Goal: Task Accomplishment & Management: Use online tool/utility

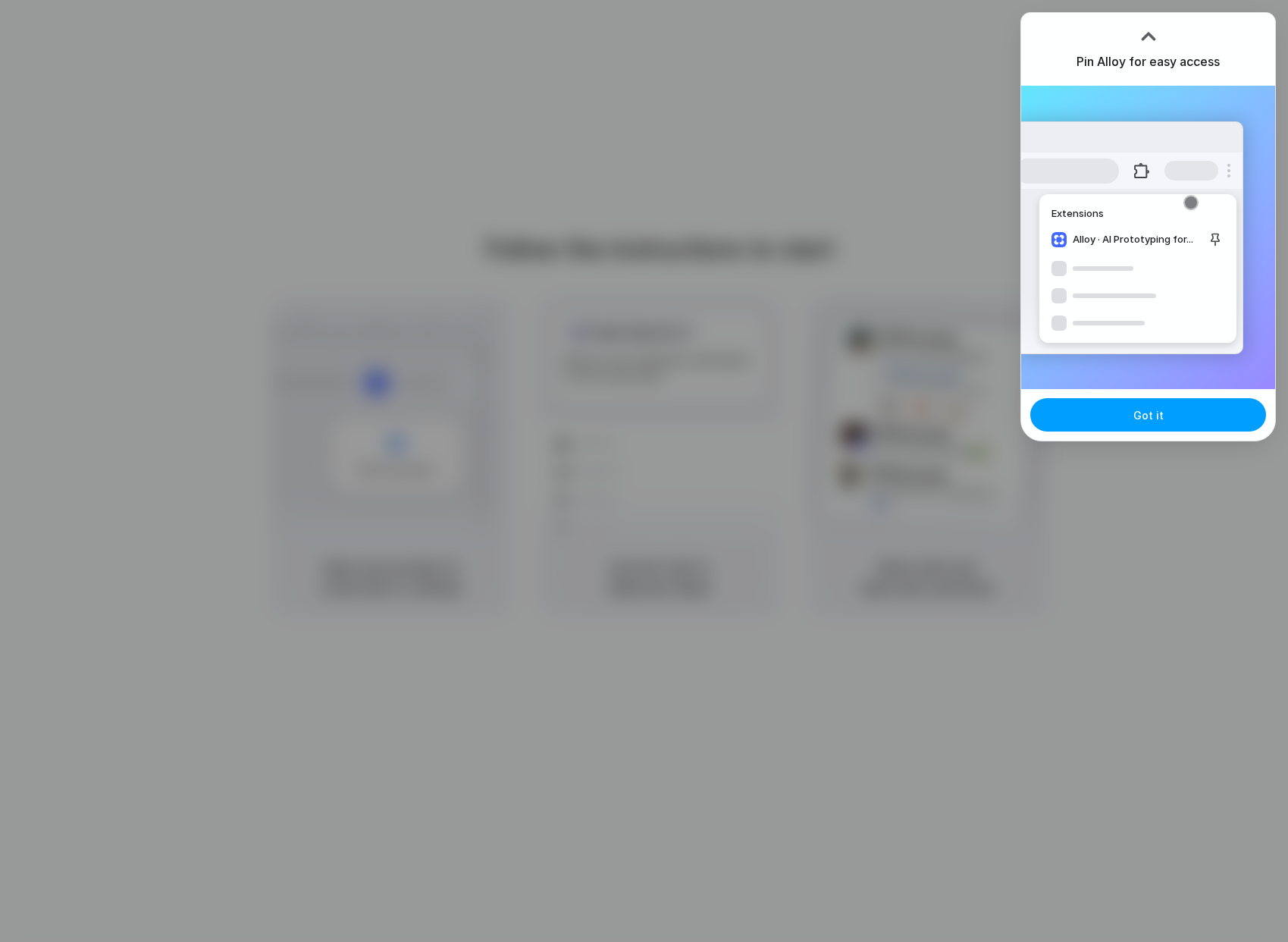
click at [1126, 412] on button "Got it" at bounding box center [1149, 415] width 236 height 34
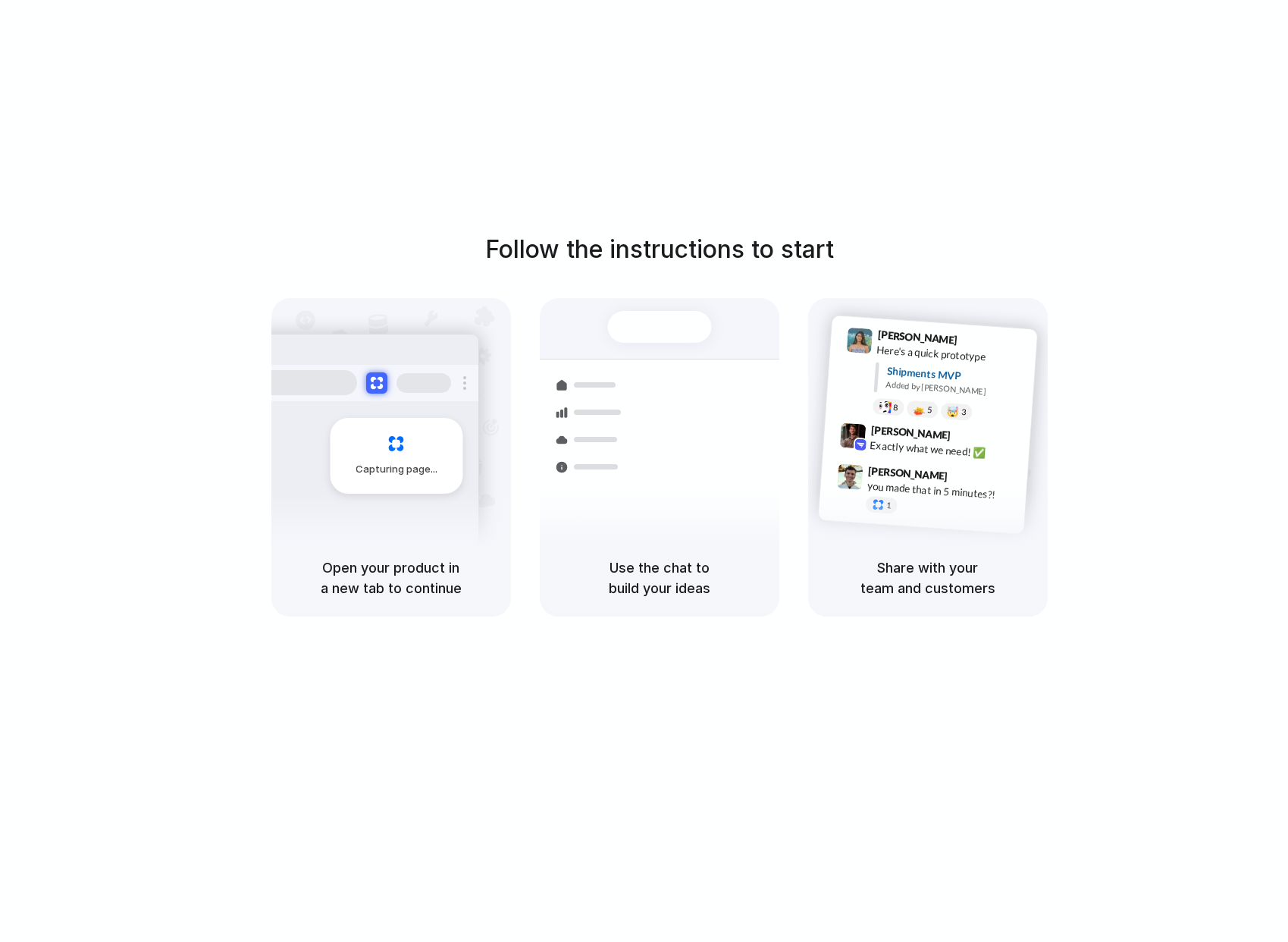
click at [784, 179] on div "Follow the instructions to start Capturing page Open your product in a new tab …" at bounding box center [659, 486] width 1318 height 972
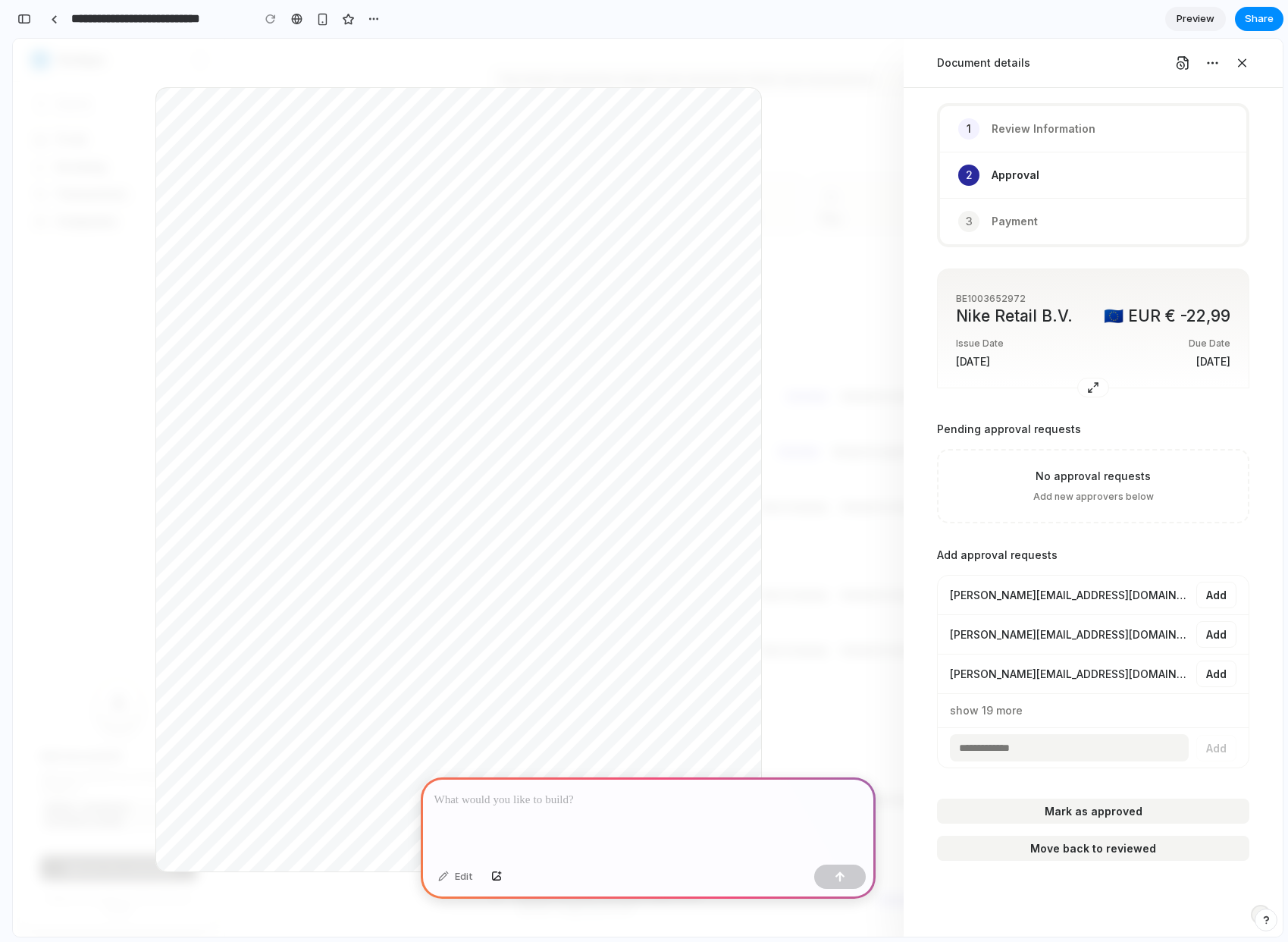
click at [534, 805] on p at bounding box center [647, 800] width 427 height 19
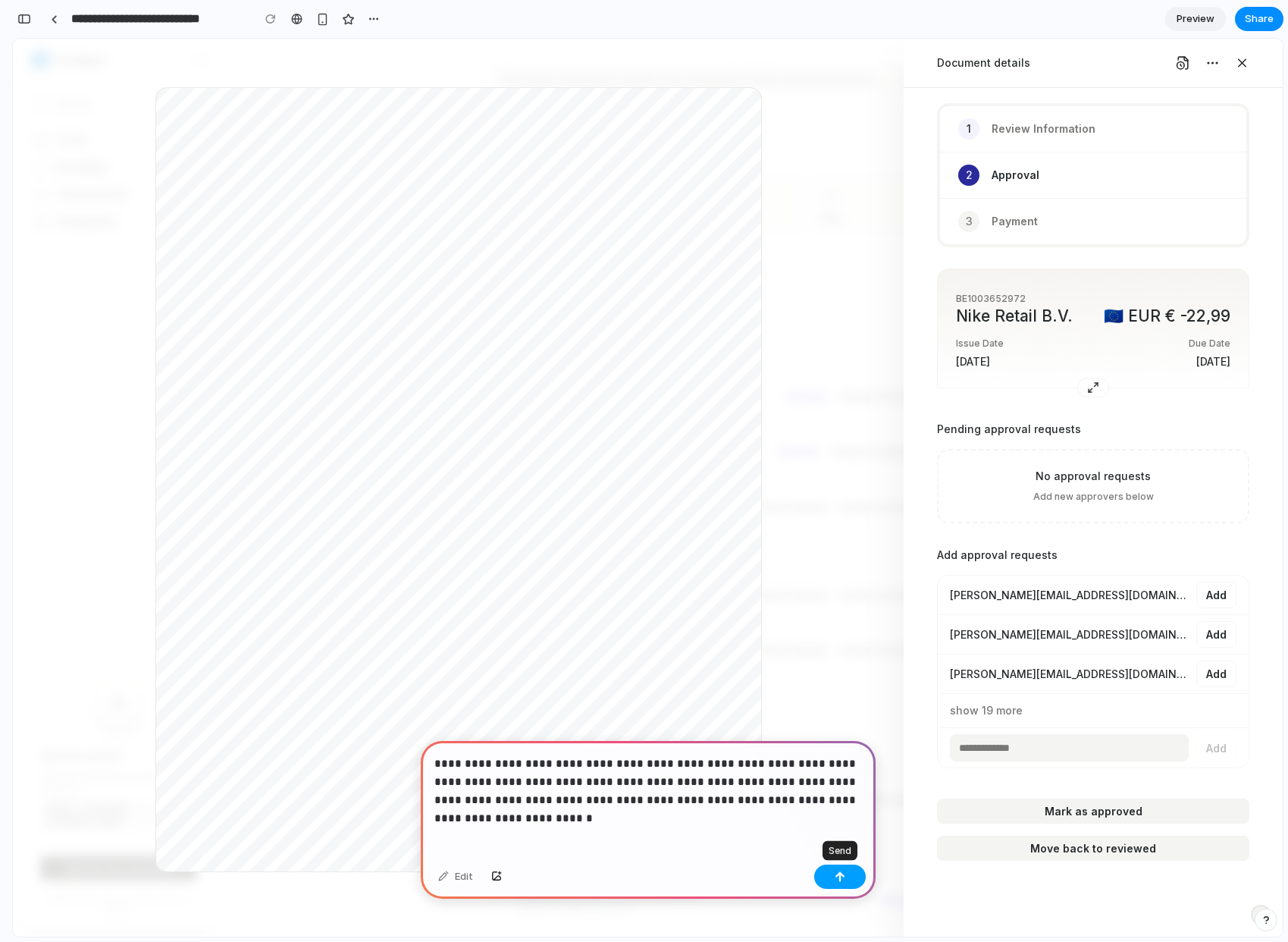
click at [829, 879] on button "button" at bounding box center [840, 876] width 51 height 24
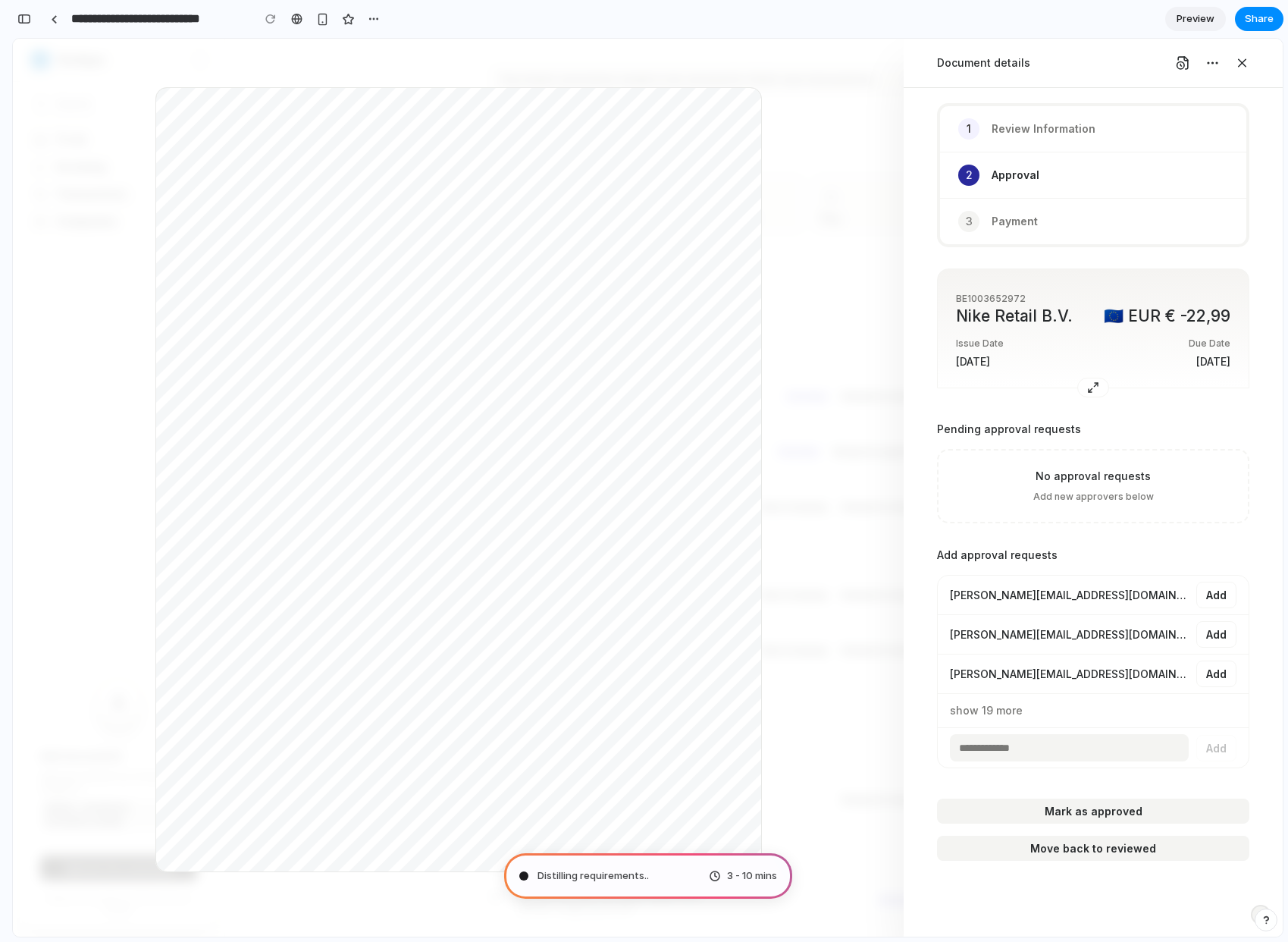
type input "**********"
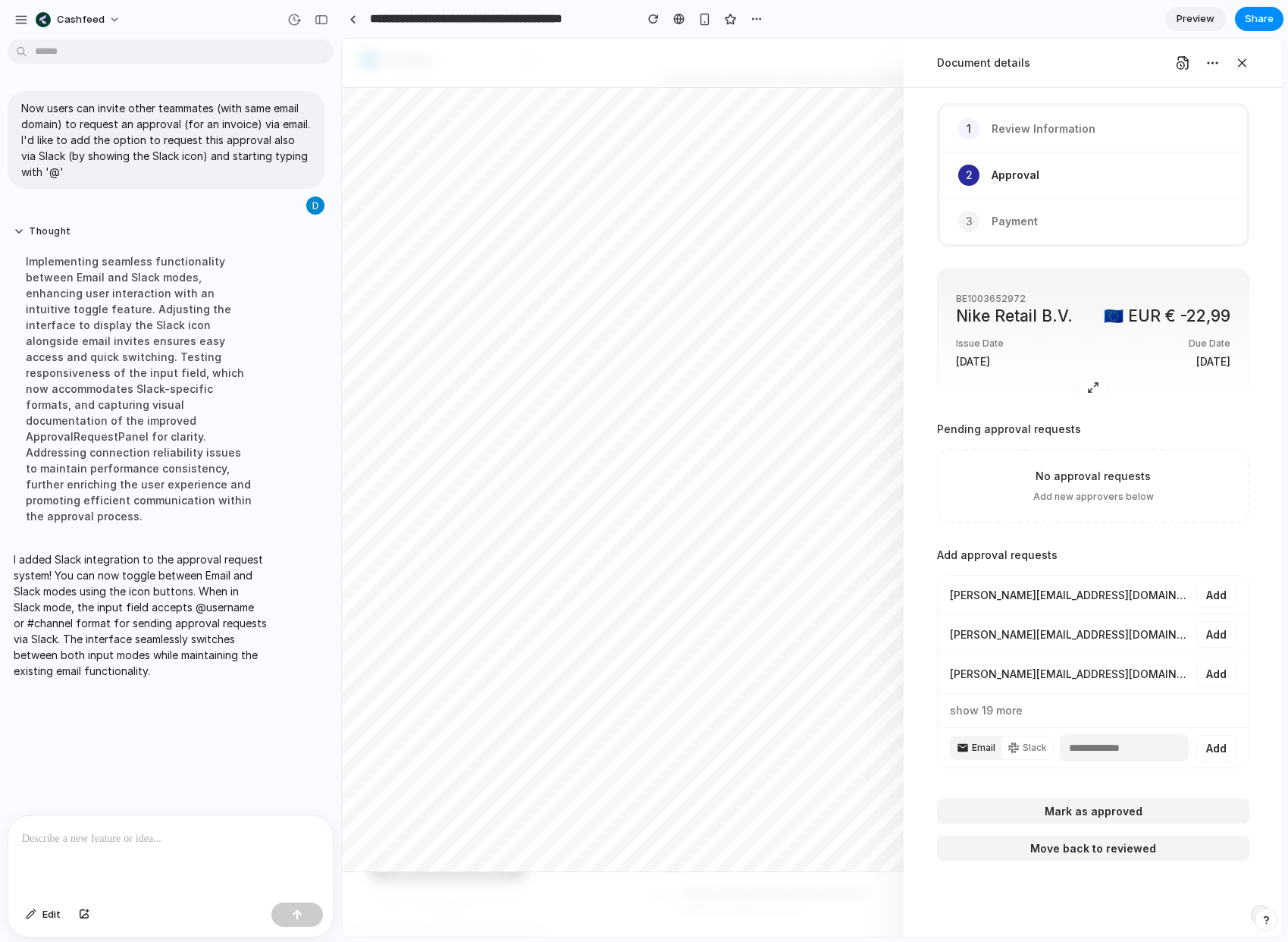
click at [1124, 750] on input "email" at bounding box center [1124, 748] width 129 height 27
drag, startPoint x: 994, startPoint y: 782, endPoint x: 1018, endPoint y: 751, distance: 39.2
click at [994, 782] on div "Add approval requests [PERSON_NAME][EMAIL_ADDRESS][DOMAIN_NAME] Add [PERSON_NAM…" at bounding box center [1093, 659] width 313 height 248
click at [1019, 750] on button "Slack" at bounding box center [1027, 747] width 51 height 23
click at [1124, 748] on input "text" at bounding box center [1124, 748] width 129 height 27
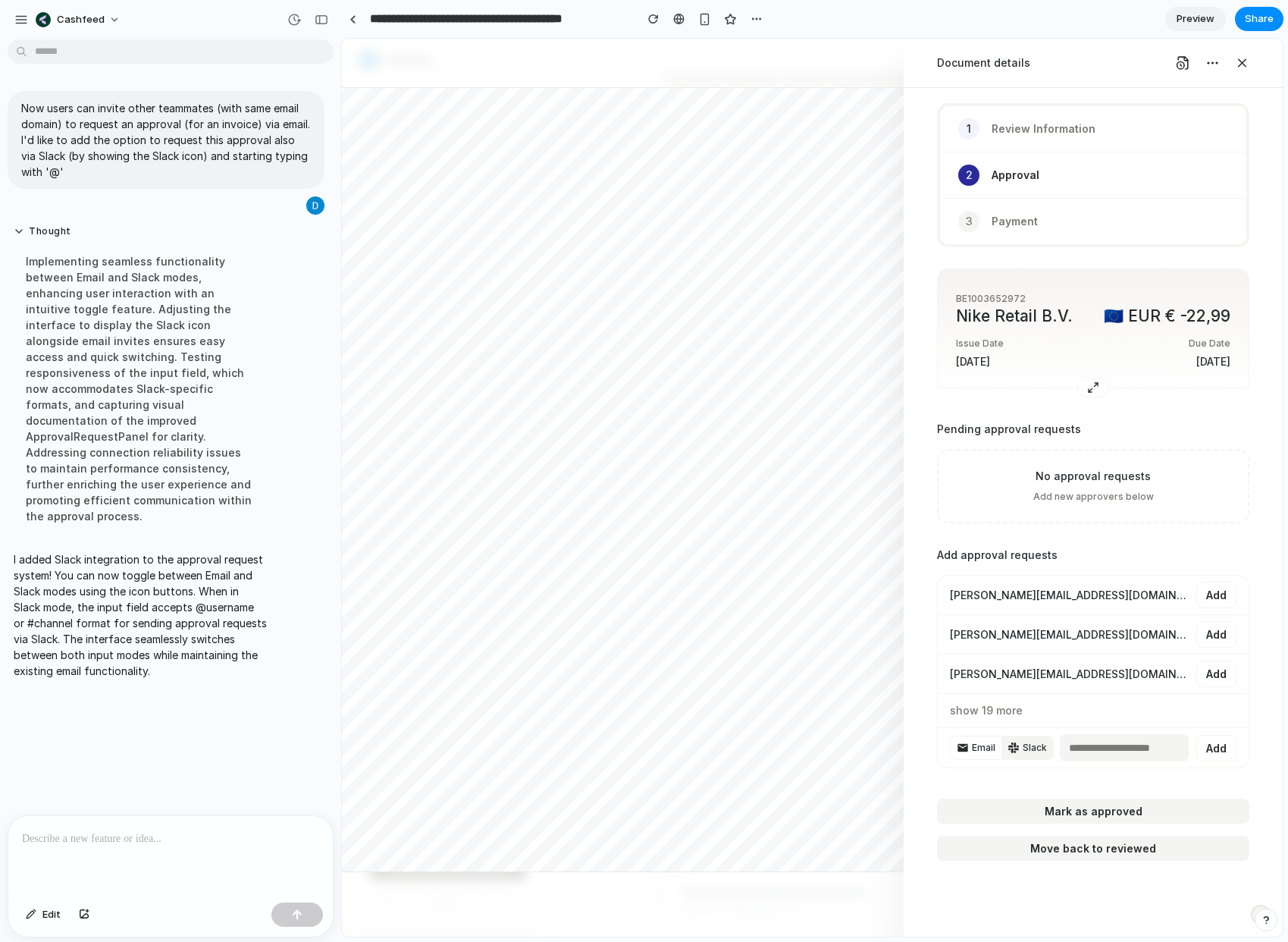
click at [970, 748] on button "Email" at bounding box center [976, 747] width 51 height 23
click at [1038, 746] on span "Slack" at bounding box center [1035, 748] width 24 height 13
click at [1114, 746] on input "text" at bounding box center [1124, 748] width 129 height 27
click at [1015, 746] on icon "button" at bounding box center [1013, 748] width 11 height 11
click at [1106, 747] on input "text" at bounding box center [1124, 748] width 129 height 27
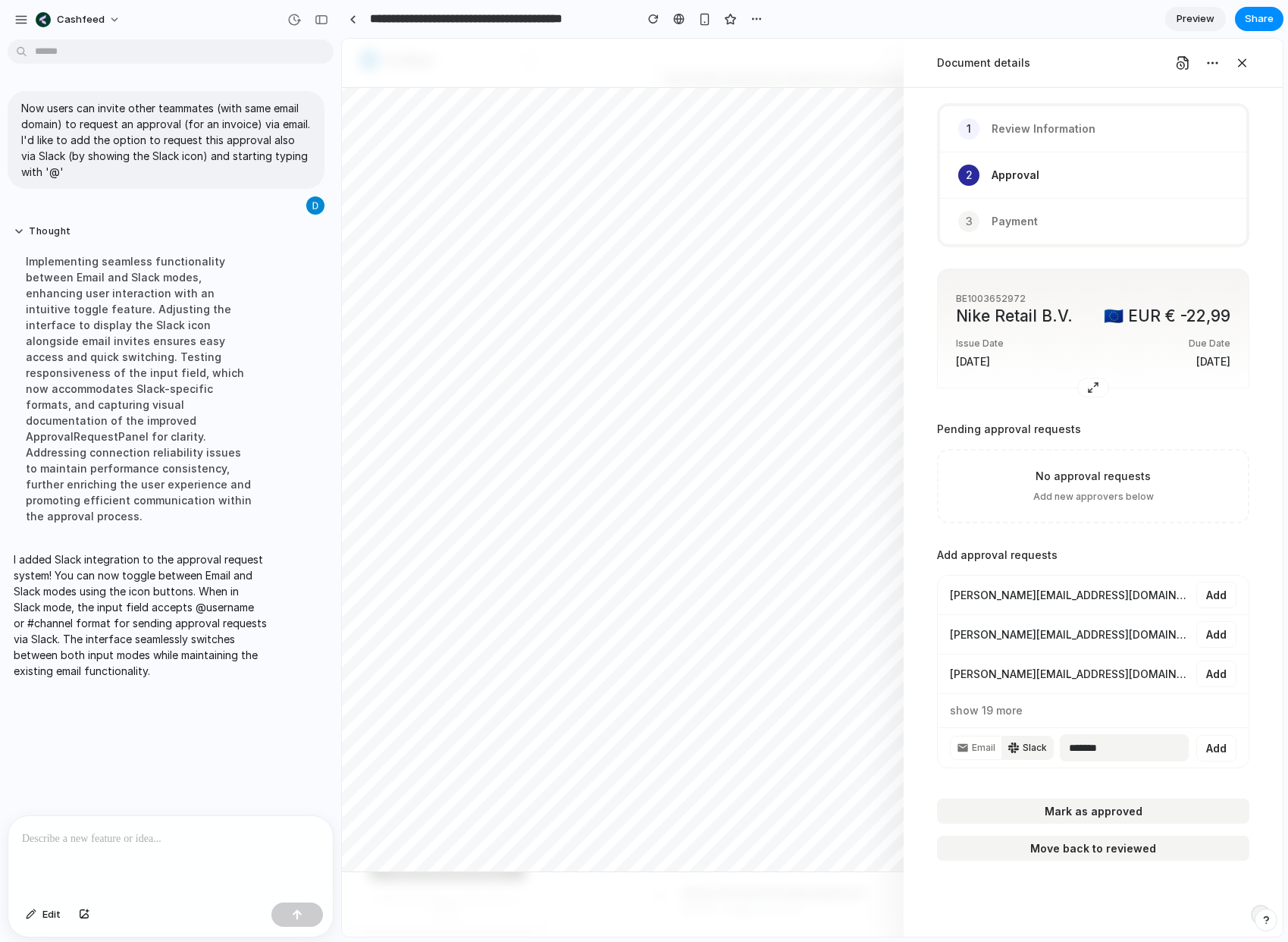
type input "*******"
click at [1221, 745] on button "Add" at bounding box center [1217, 748] width 40 height 26
click at [969, 751] on button "Email" at bounding box center [976, 747] width 51 height 23
click at [1038, 751] on span "Slack" at bounding box center [1035, 748] width 24 height 13
click at [968, 751] on icon "button" at bounding box center [963, 748] width 12 height 12
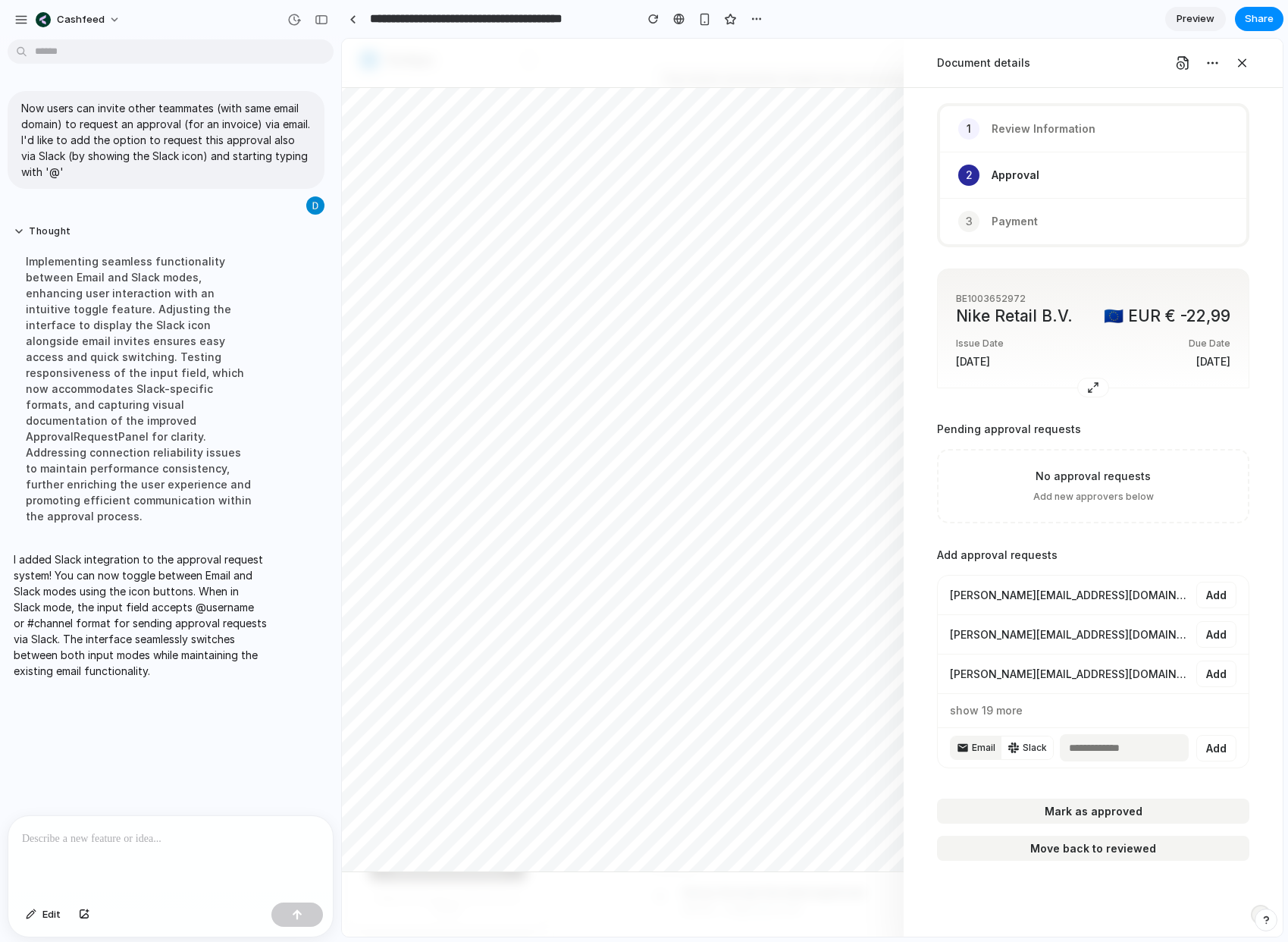
click at [1026, 751] on span "Slack" at bounding box center [1035, 748] width 24 height 13
click at [969, 754] on button "Email" at bounding box center [976, 747] width 51 height 23
click at [1023, 751] on span "Slack" at bounding box center [1035, 748] width 24 height 13
click at [1004, 772] on div "Add approval requests [PERSON_NAME][EMAIL_ADDRESS][DOMAIN_NAME] Add [PERSON_NAM…" at bounding box center [1093, 659] width 313 height 248
click at [987, 756] on button "Email" at bounding box center [976, 747] width 51 height 23
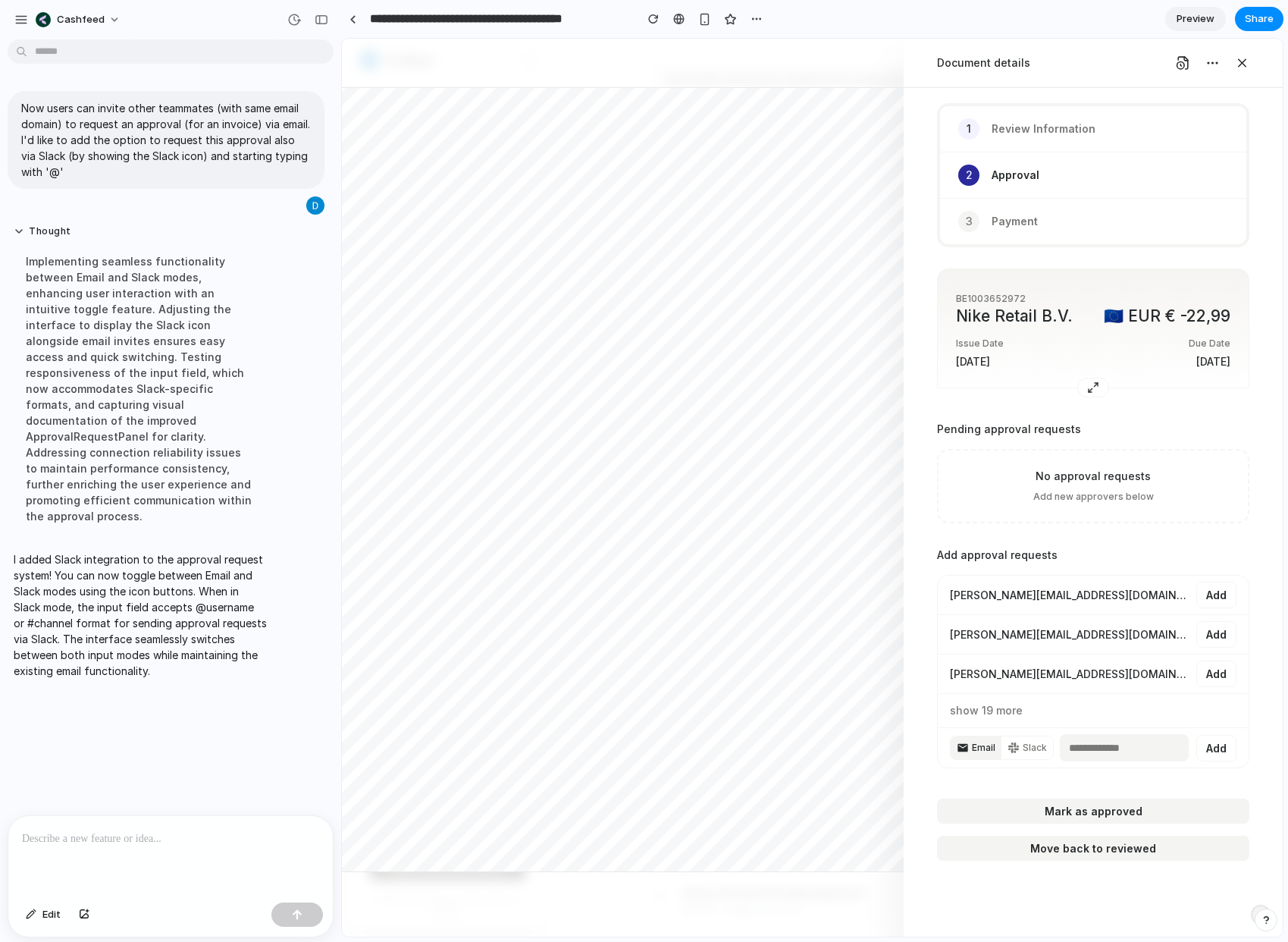
click at [1010, 778] on div "Add approval requests [PERSON_NAME][EMAIL_ADDRESS][DOMAIN_NAME] Add [PERSON_NAM…" at bounding box center [1093, 659] width 313 height 248
click at [1021, 749] on button "Slack" at bounding box center [1027, 747] width 51 height 23
click at [1012, 785] on div "1 Review Information 2 Approval 3 Payment BE1003652972 Nike Retail B.V. 🇪🇺 EUR …" at bounding box center [1093, 512] width 379 height 849
click at [981, 746] on span "Email" at bounding box center [984, 748] width 24 height 13
click at [1023, 750] on span "Slack" at bounding box center [1035, 748] width 24 height 13
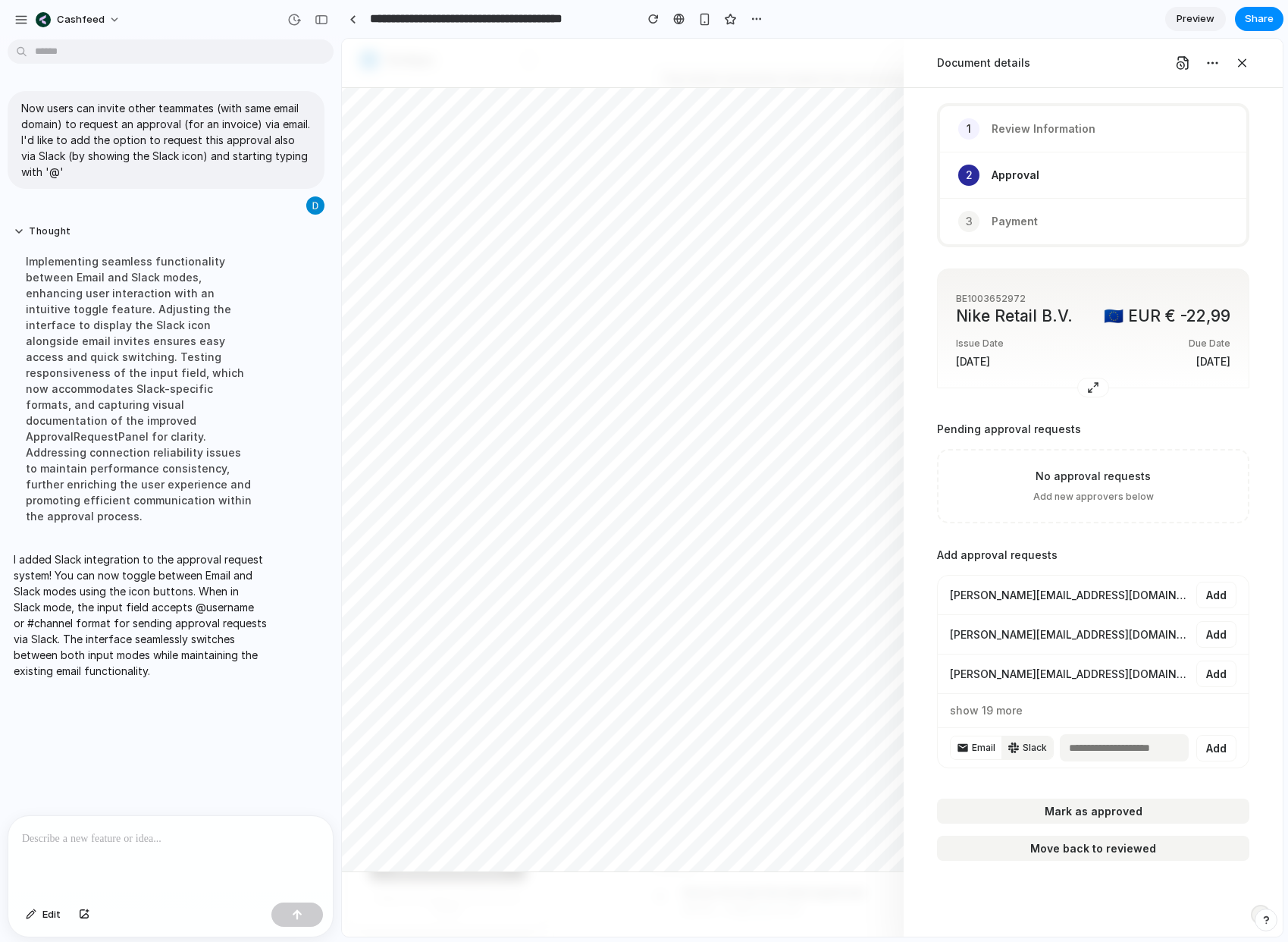
click at [974, 746] on span "Email" at bounding box center [984, 748] width 24 height 13
click at [1023, 750] on span "Slack" at bounding box center [1035, 748] width 24 height 13
click at [979, 752] on span "Email" at bounding box center [984, 748] width 24 height 13
click at [1013, 753] on icon "button" at bounding box center [1014, 748] width 12 height 12
click at [983, 744] on span "Email" at bounding box center [984, 748] width 24 height 13
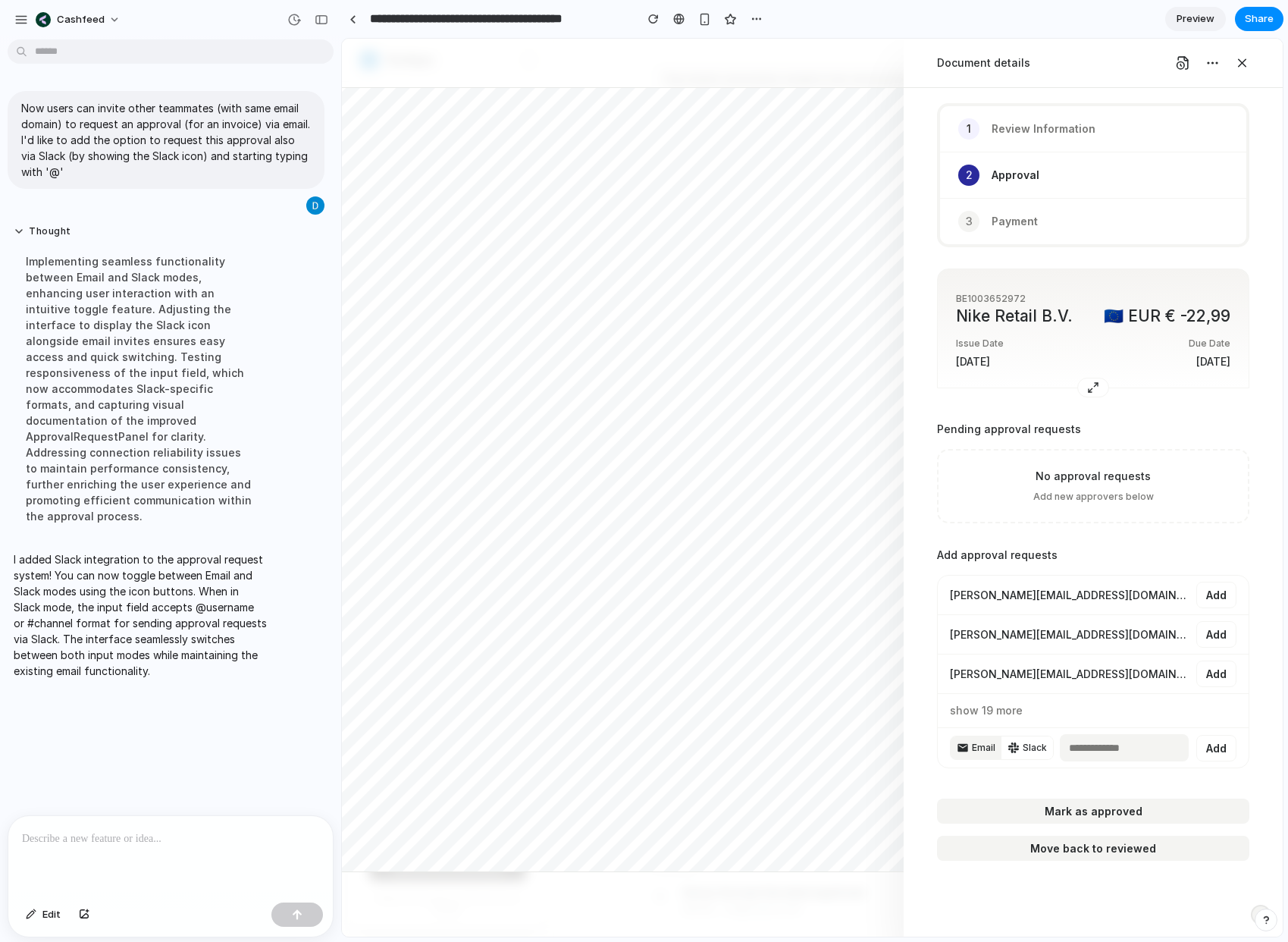
click at [1010, 750] on icon "button" at bounding box center [1014, 748] width 12 height 12
click at [992, 782] on div "Add approval requests [PERSON_NAME][EMAIL_ADDRESS][DOMAIN_NAME] Add [PERSON_NAM…" at bounding box center [1093, 659] width 313 height 248
click at [979, 749] on span "Email" at bounding box center [984, 748] width 24 height 13
click at [1021, 751] on button "Slack" at bounding box center [1027, 747] width 51 height 23
click at [980, 751] on span "Email" at bounding box center [984, 748] width 24 height 13
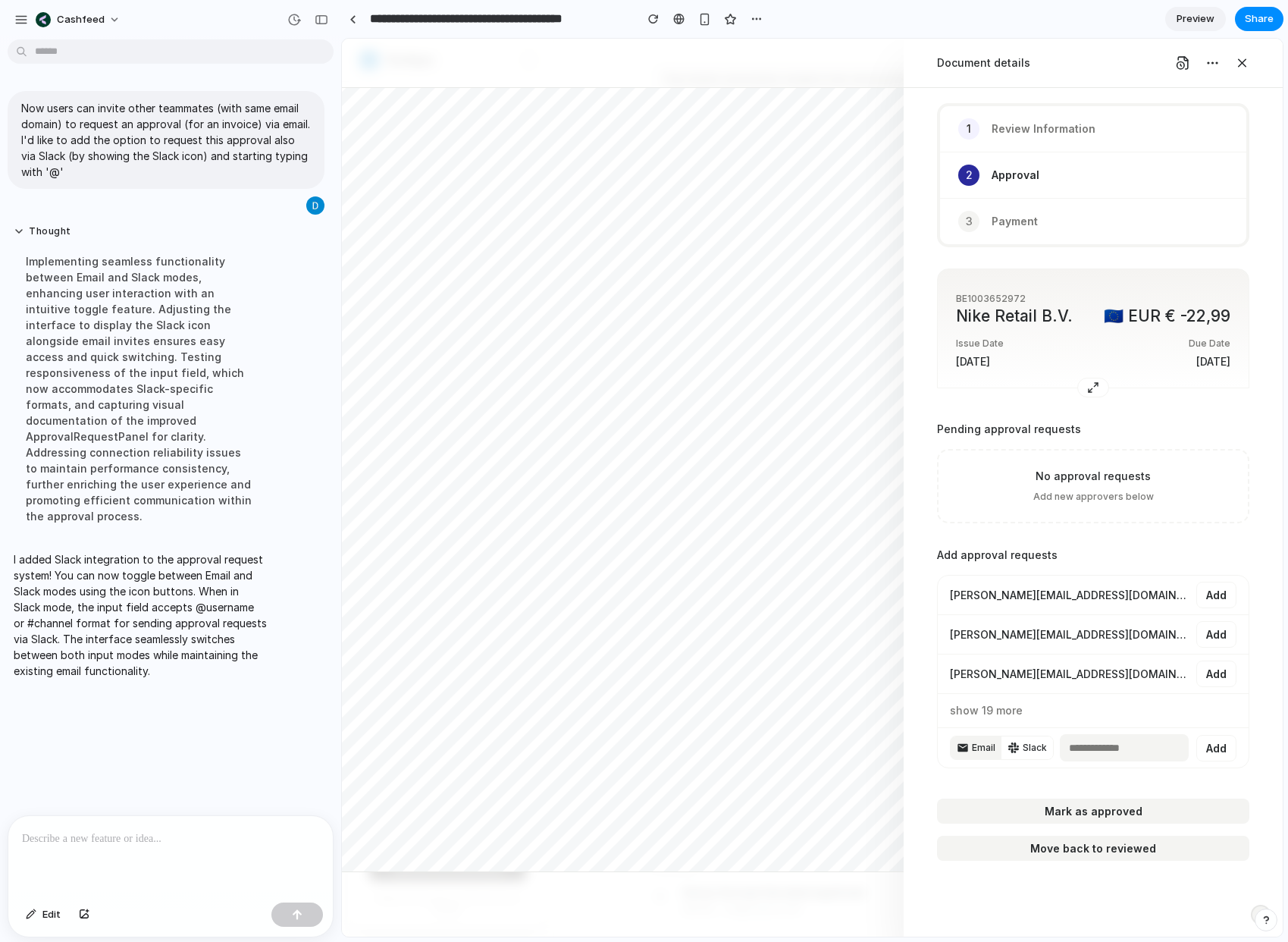
click at [1021, 751] on button "Slack" at bounding box center [1027, 747] width 51 height 23
click at [1023, 751] on span "Slack" at bounding box center [1035, 748] width 24 height 13
click at [979, 746] on span "Email" at bounding box center [984, 748] width 24 height 13
click at [1028, 751] on span "Slack" at bounding box center [1035, 748] width 24 height 13
click at [985, 746] on span "Email" at bounding box center [984, 748] width 24 height 13
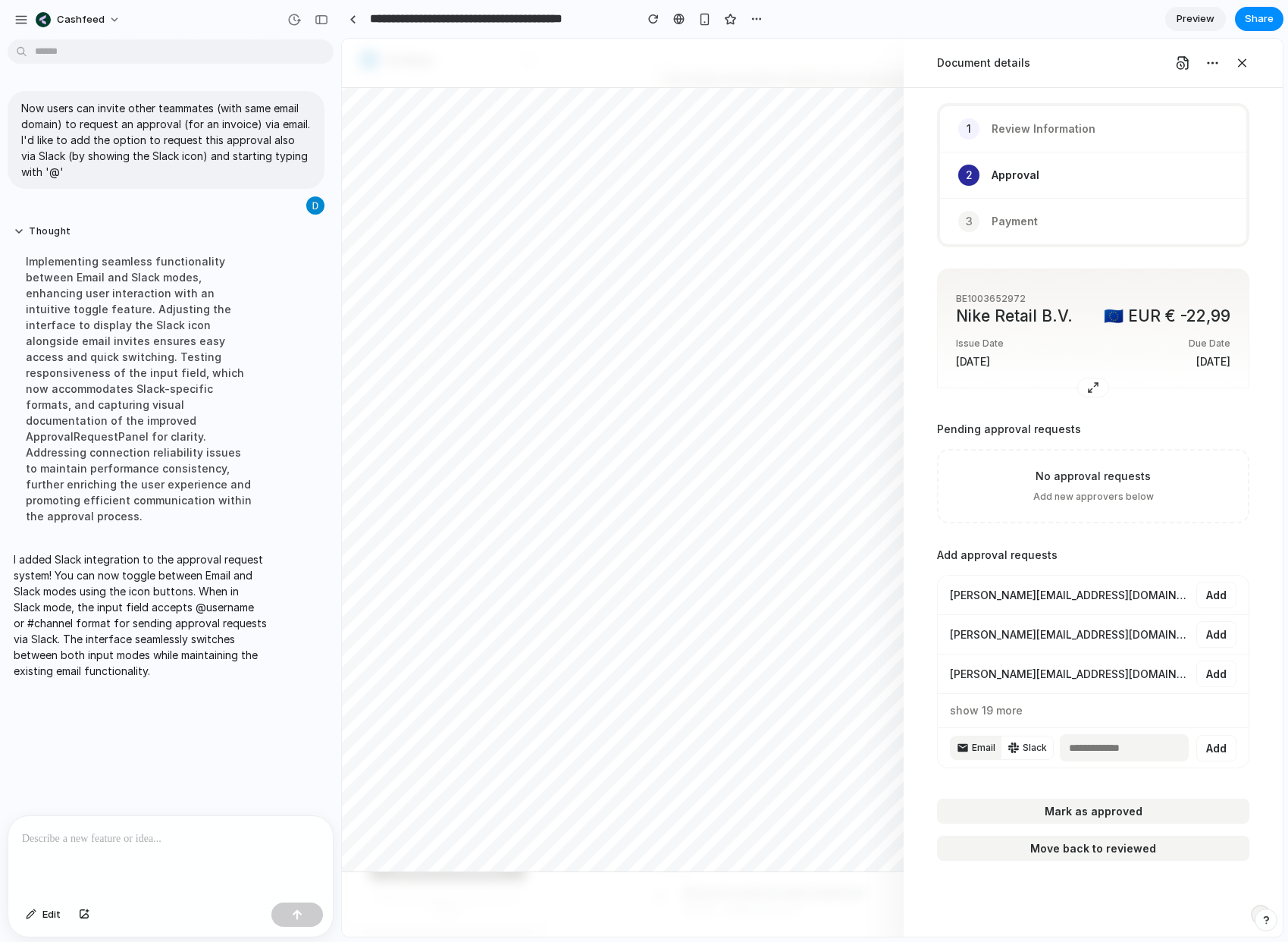
click at [1017, 749] on icon "button" at bounding box center [1013, 748] width 11 height 11
click at [985, 748] on span "Email" at bounding box center [984, 748] width 24 height 13
click at [1030, 750] on span "Slack" at bounding box center [1035, 748] width 24 height 13
click at [978, 751] on span "Email" at bounding box center [984, 748] width 24 height 13
click at [1023, 751] on span "Slack" at bounding box center [1035, 748] width 24 height 13
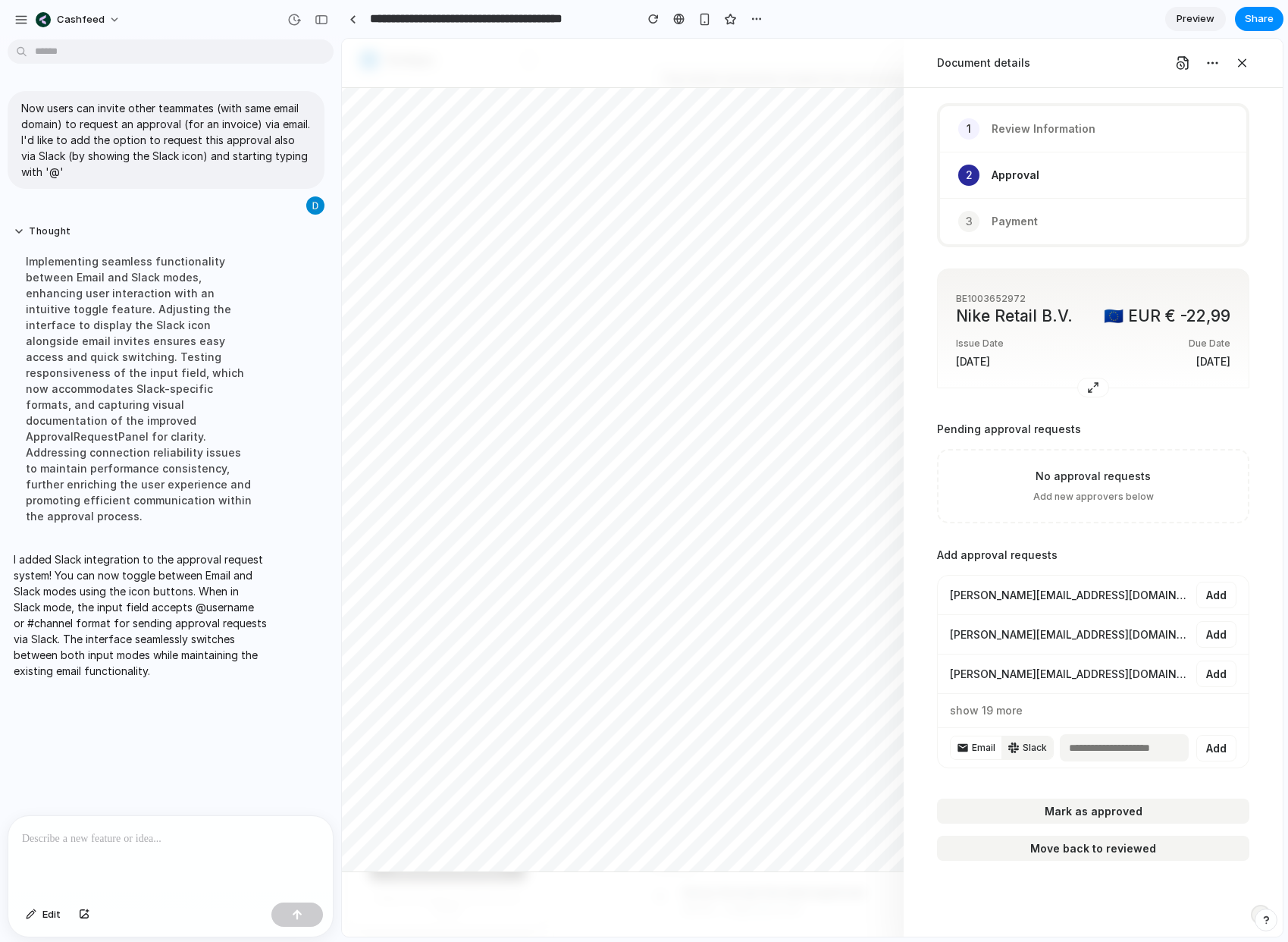
click at [965, 749] on icon "button" at bounding box center [963, 748] width 10 height 8
click at [1012, 754] on button "Slack" at bounding box center [1027, 747] width 51 height 23
click at [1076, 756] on input "text" at bounding box center [1124, 748] width 129 height 27
click at [1023, 774] on div "Add approval requests [PERSON_NAME][EMAIL_ADDRESS][DOMAIN_NAME] Add [PERSON_NAM…" at bounding box center [1093, 659] width 313 height 248
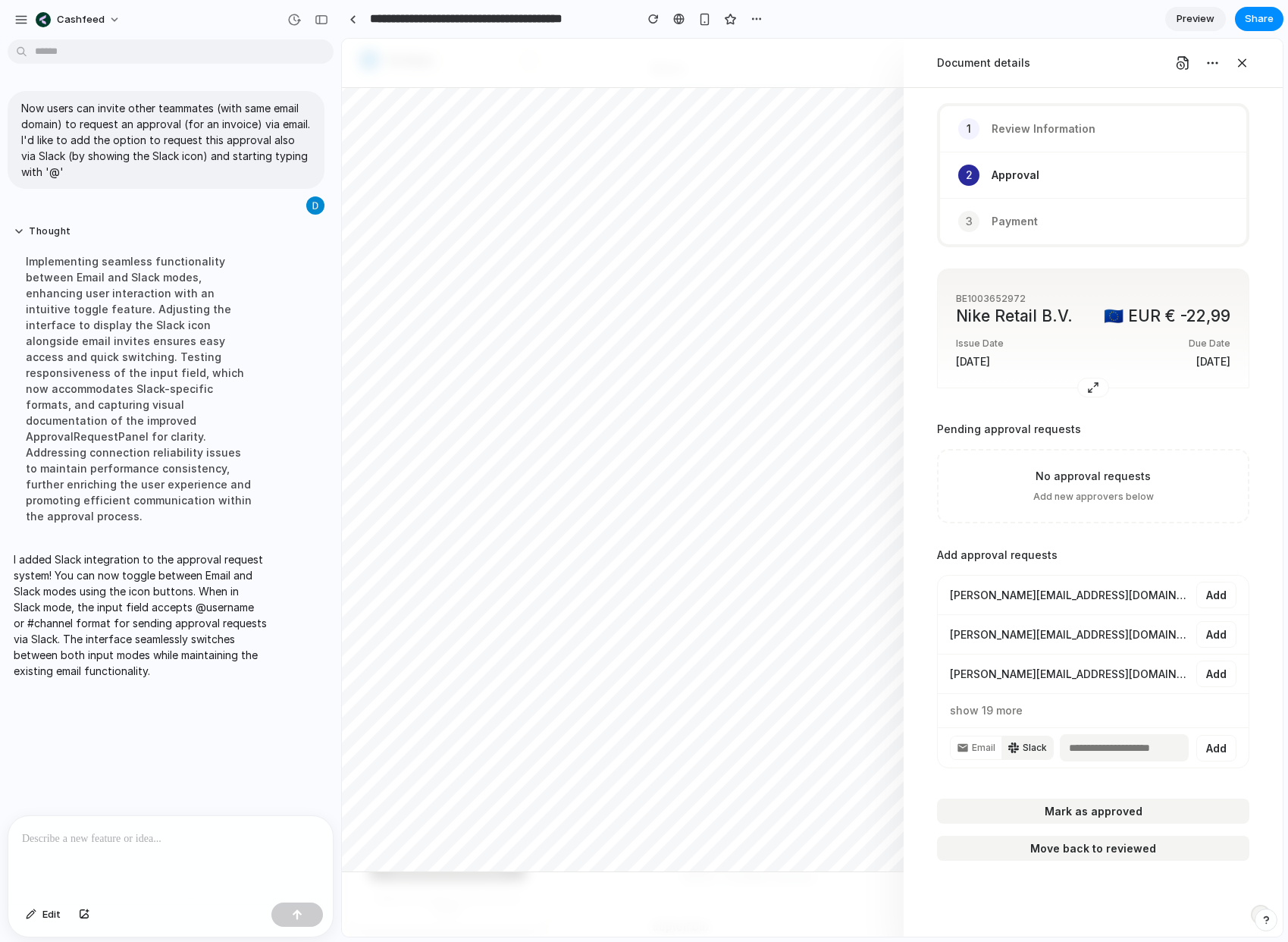
click at [1023, 745] on span "Slack" at bounding box center [1035, 748] width 24 height 13
click at [976, 748] on span "Email" at bounding box center [984, 748] width 24 height 13
click at [1045, 774] on div "Add approval requests [PERSON_NAME][EMAIL_ADDRESS][DOMAIN_NAME] Add [PERSON_NAM…" at bounding box center [1093, 659] width 313 height 248
click at [236, 588] on p "I added Slack integration to the approval request system! You can now toggle be…" at bounding box center [140, 615] width 253 height 127
click at [229, 633] on p "I added Slack integration to the approval request system! You can now toggle be…" at bounding box center [140, 615] width 253 height 127
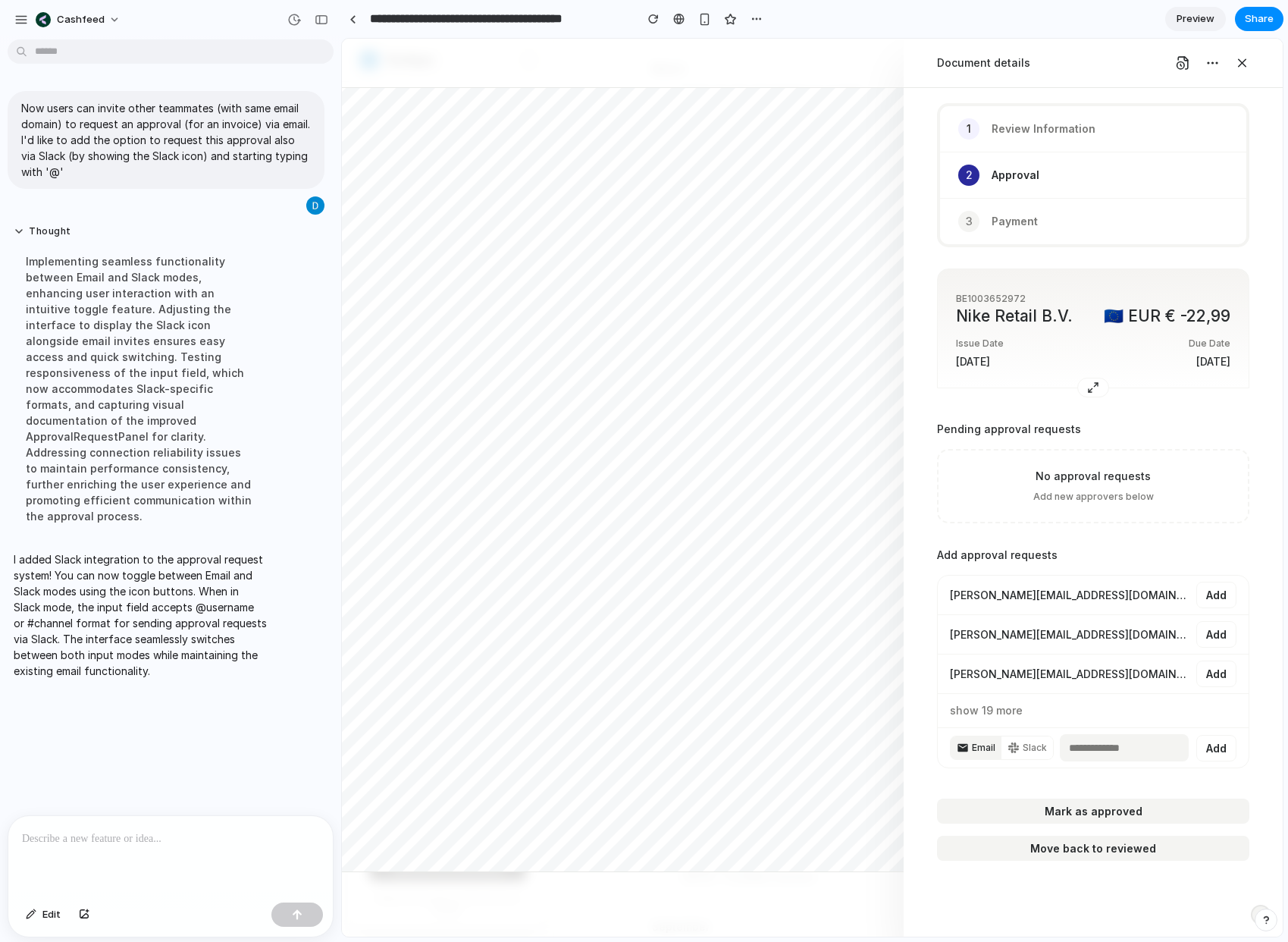
click at [163, 580] on p "I added Slack integration to the approval request system! You can now toggle be…" at bounding box center [140, 615] width 253 height 127
click at [164, 593] on p "I added Slack integration to the approval request system! You can now toggle be…" at bounding box center [140, 615] width 253 height 127
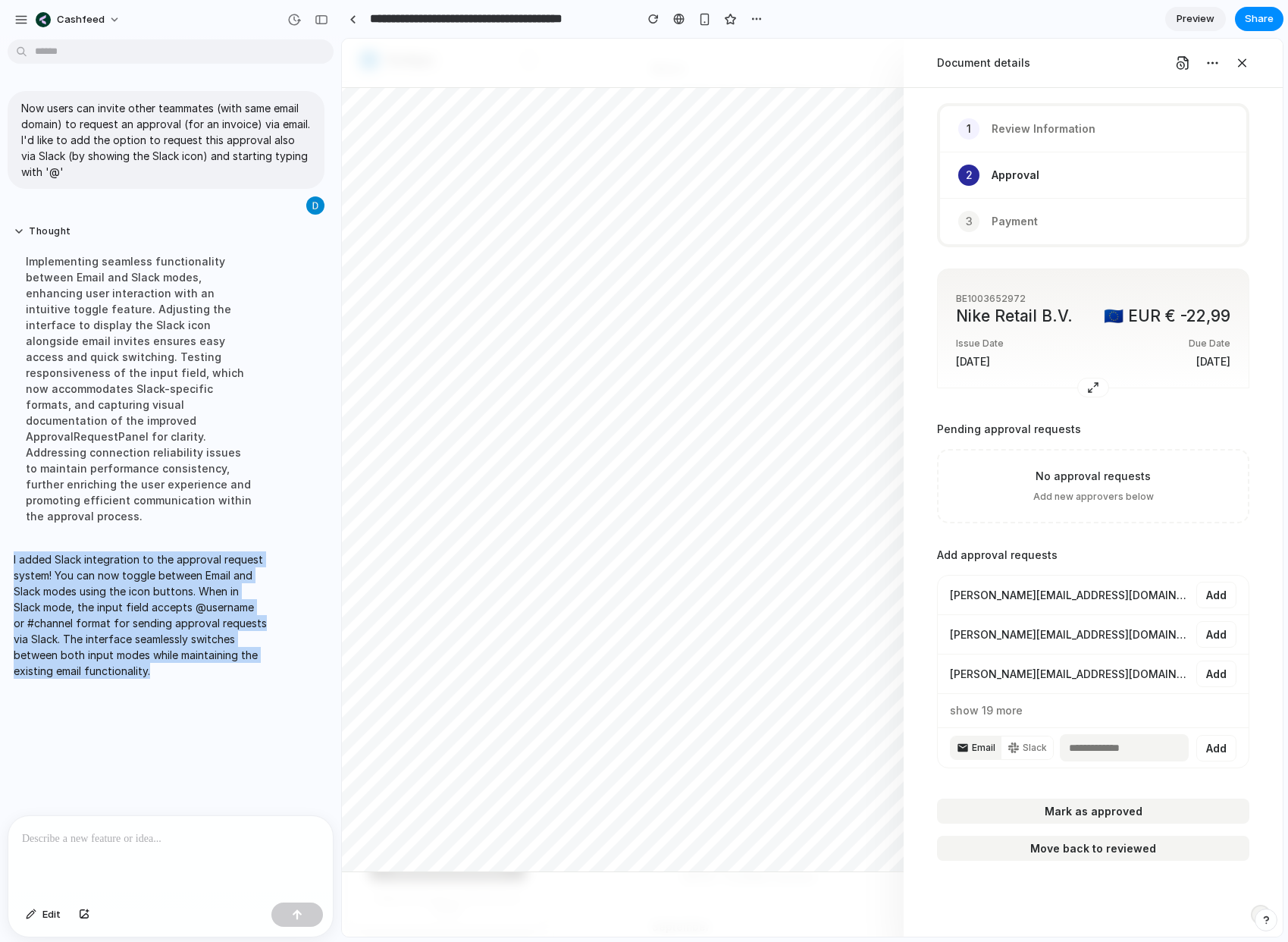
click at [164, 593] on p "I added Slack integration to the approval request system! You can now toggle be…" at bounding box center [140, 615] width 253 height 127
click at [140, 605] on p "I added Slack integration to the approval request system! You can now toggle be…" at bounding box center [140, 615] width 253 height 127
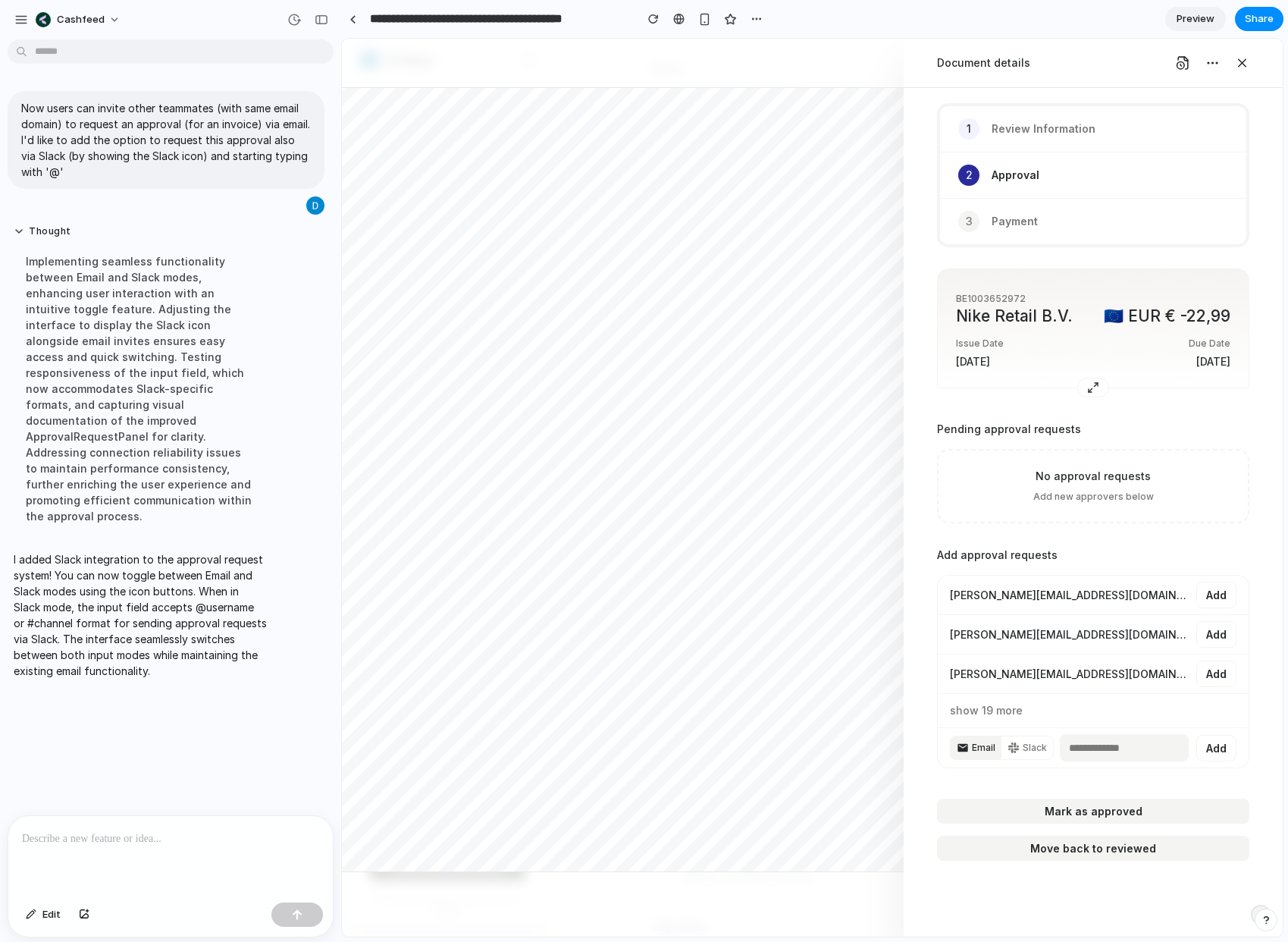
click at [152, 676] on div "Now users can invite other teammates (with same email domain) to request an app…" at bounding box center [166, 430] width 332 height 770
click at [140, 640] on p "I added Slack integration to the approval request system! You can now toggle be…" at bounding box center [140, 615] width 253 height 127
click at [1110, 749] on input "email" at bounding box center [1124, 748] width 129 height 27
type input "*"
type input "*****"
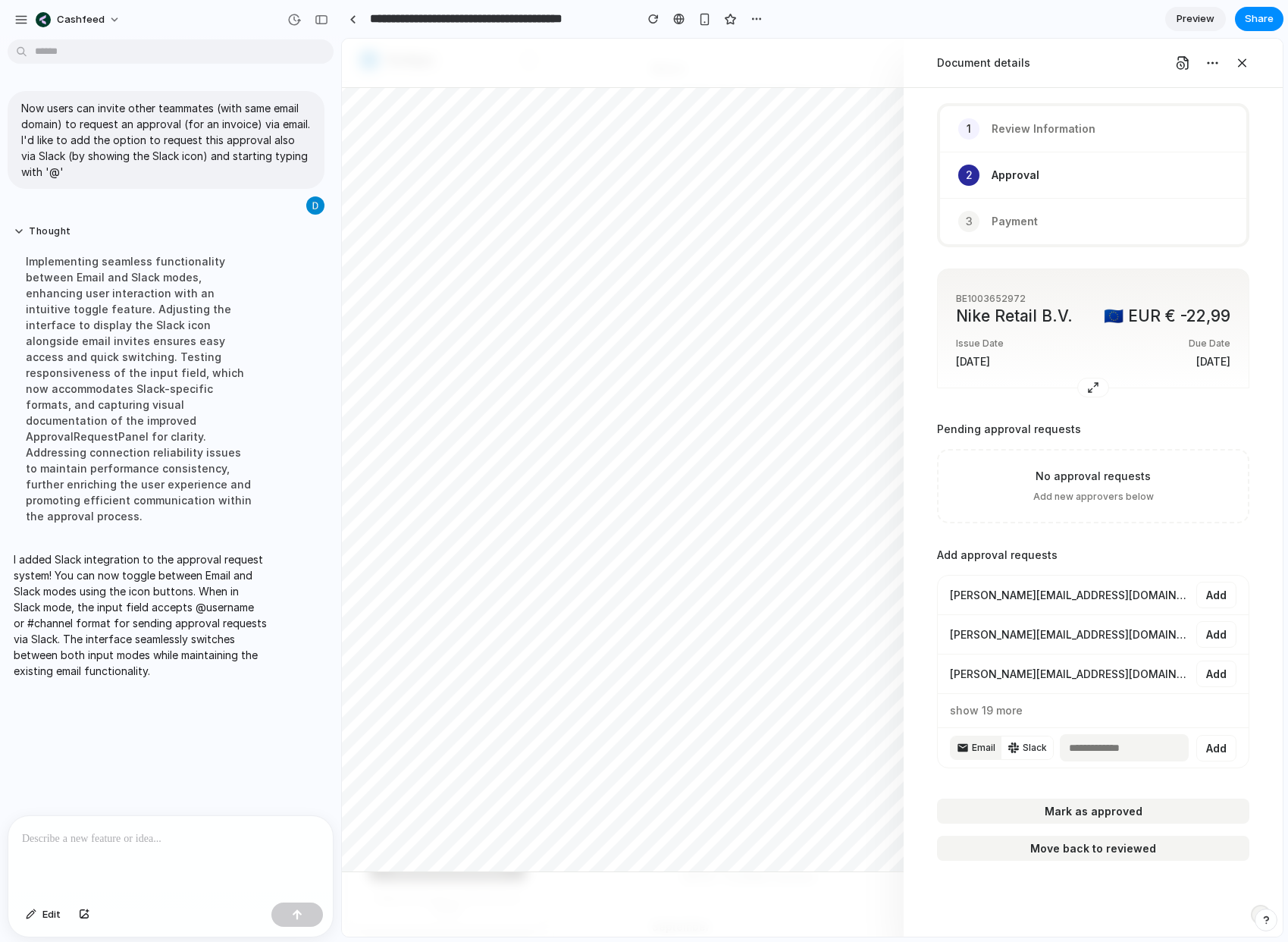
click at [1030, 748] on span "Slack" at bounding box center [1035, 748] width 24 height 13
click at [1031, 751] on span "Slack" at bounding box center [1035, 748] width 24 height 13
click at [993, 756] on button "Email" at bounding box center [976, 747] width 51 height 23
click at [974, 753] on span "Email" at bounding box center [984, 748] width 24 height 13
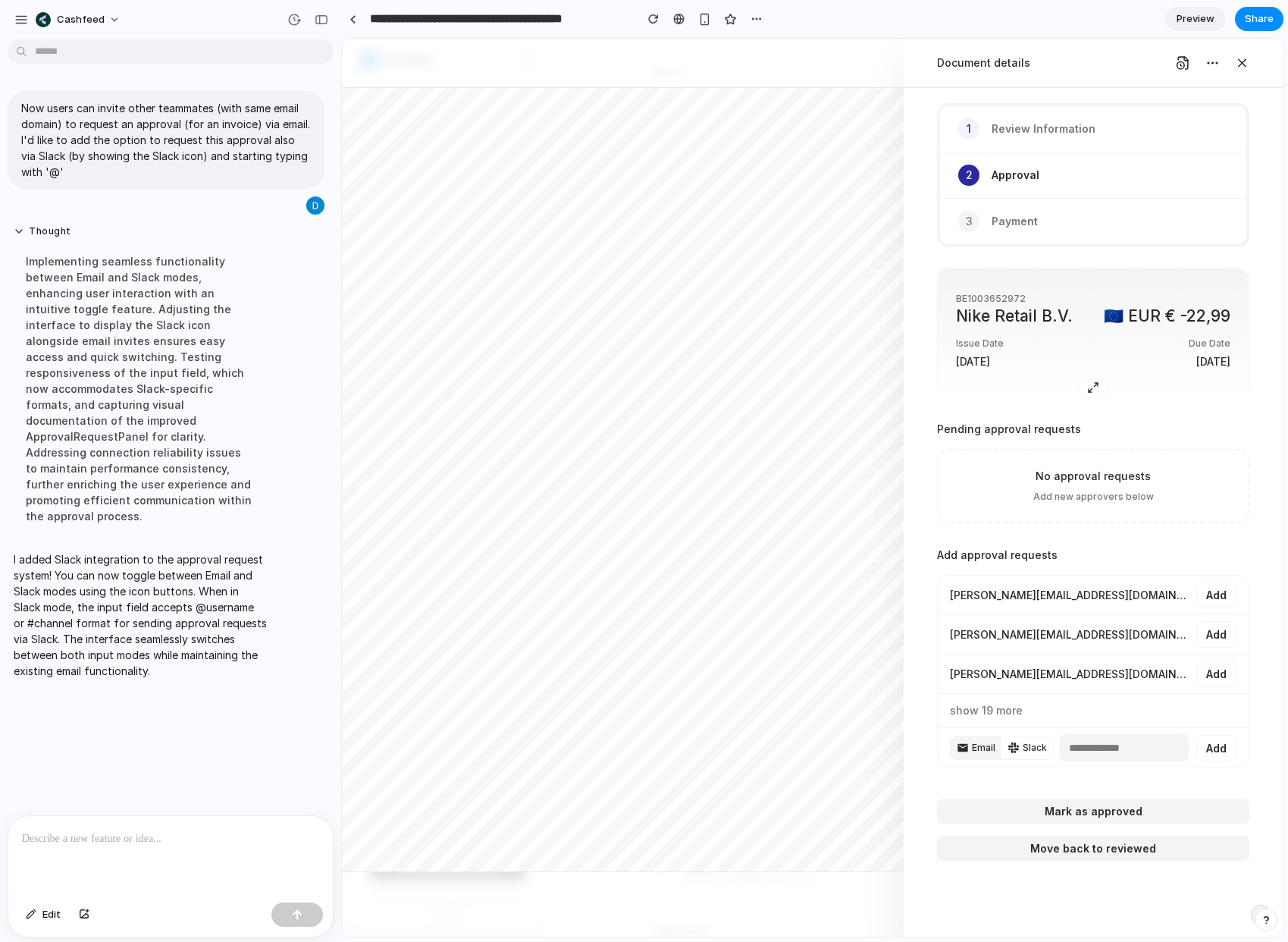
click at [1033, 747] on span "Slack" at bounding box center [1035, 748] width 24 height 13
click at [1022, 773] on div "Add approval requests [PERSON_NAME][EMAIL_ADDRESS][DOMAIN_NAME] Add [PERSON_NAM…" at bounding box center [1093, 659] width 313 height 248
click at [997, 713] on button "show 19 more" at bounding box center [986, 711] width 72 height 15
click at [999, 711] on button "show 19 more" at bounding box center [986, 711] width 72 height 15
